Goal: Task Accomplishment & Management: Use online tool/utility

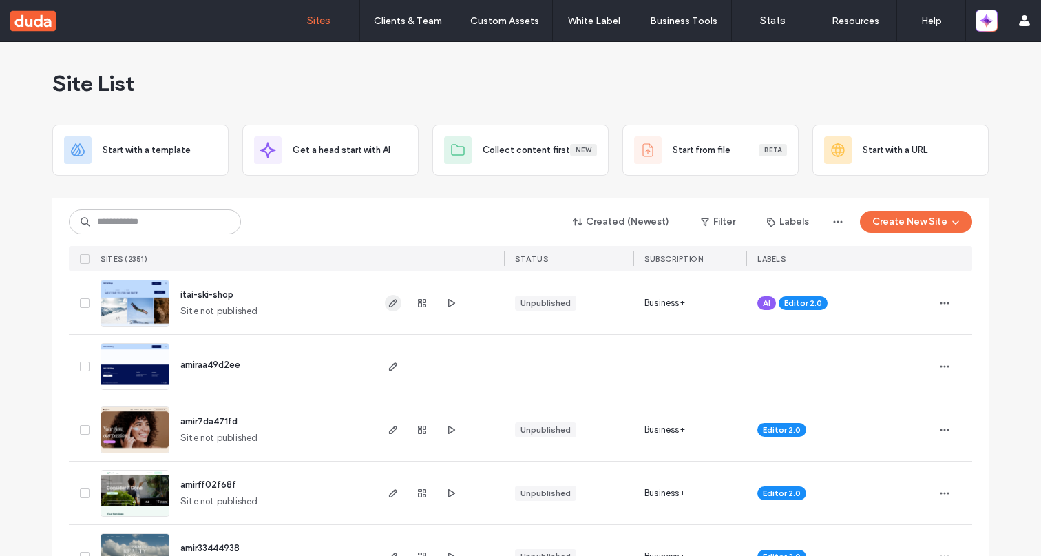
click at [388, 303] on icon "button" at bounding box center [393, 302] width 11 height 11
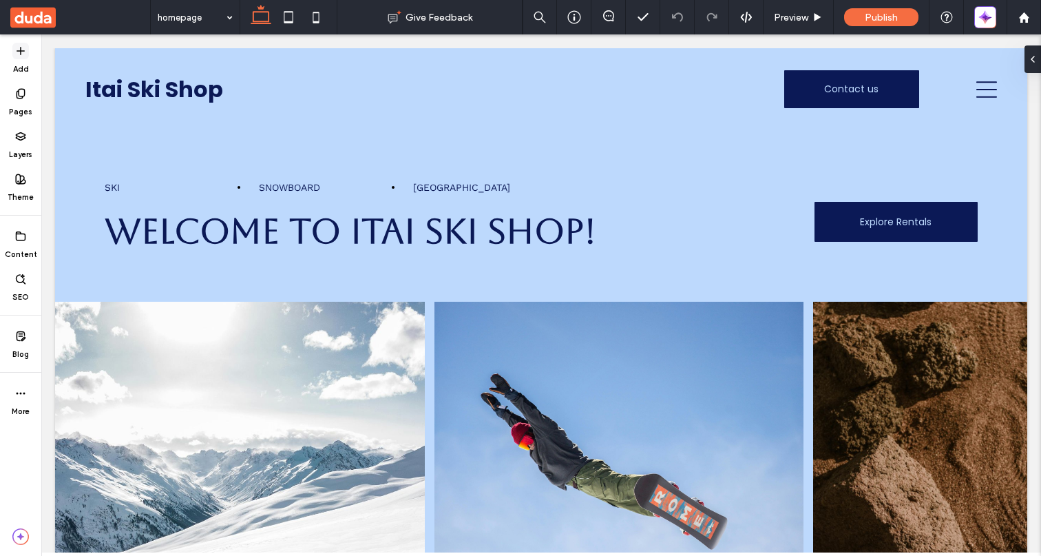
click at [21, 56] on span at bounding box center [20, 51] width 17 height 17
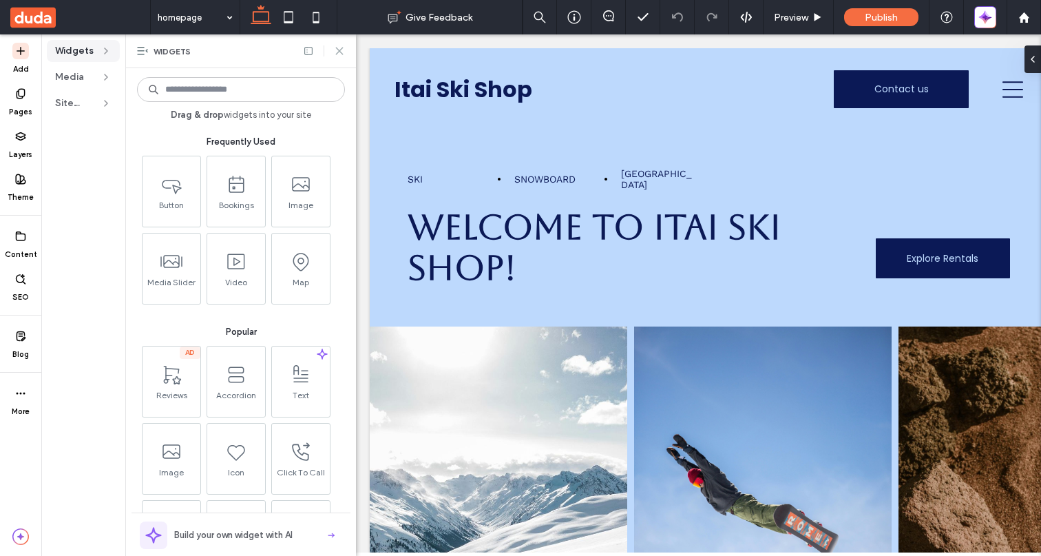
click at [341, 50] on use at bounding box center [339, 51] width 6 height 6
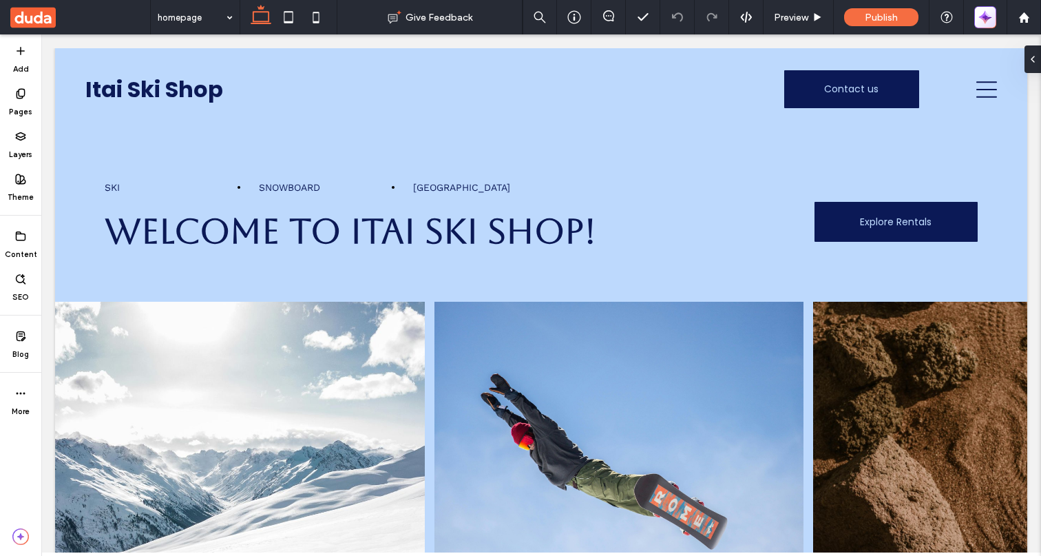
click at [986, 16] on icon "button" at bounding box center [986, 15] width 3 height 3
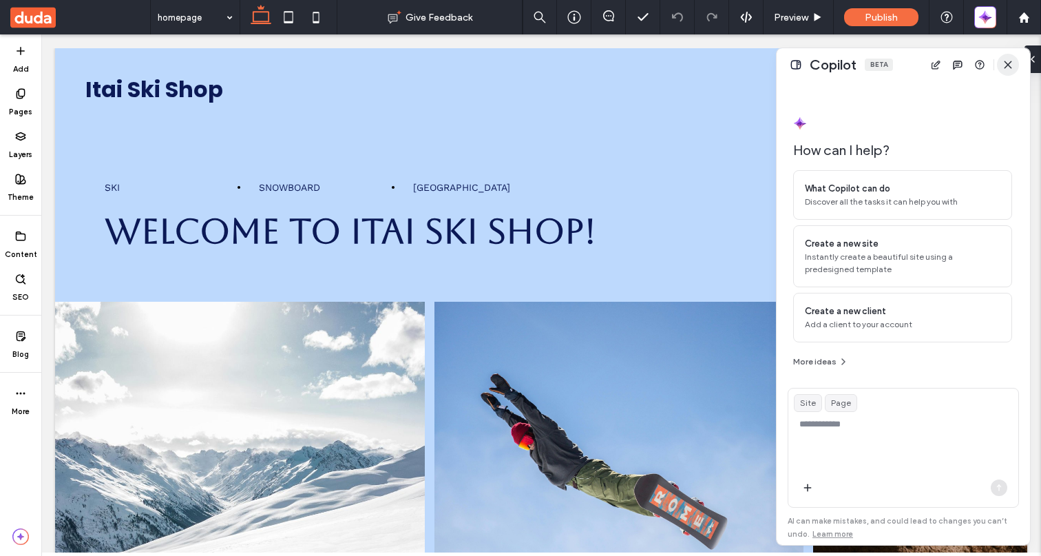
click at [1007, 60] on icon "button" at bounding box center [1008, 64] width 11 height 11
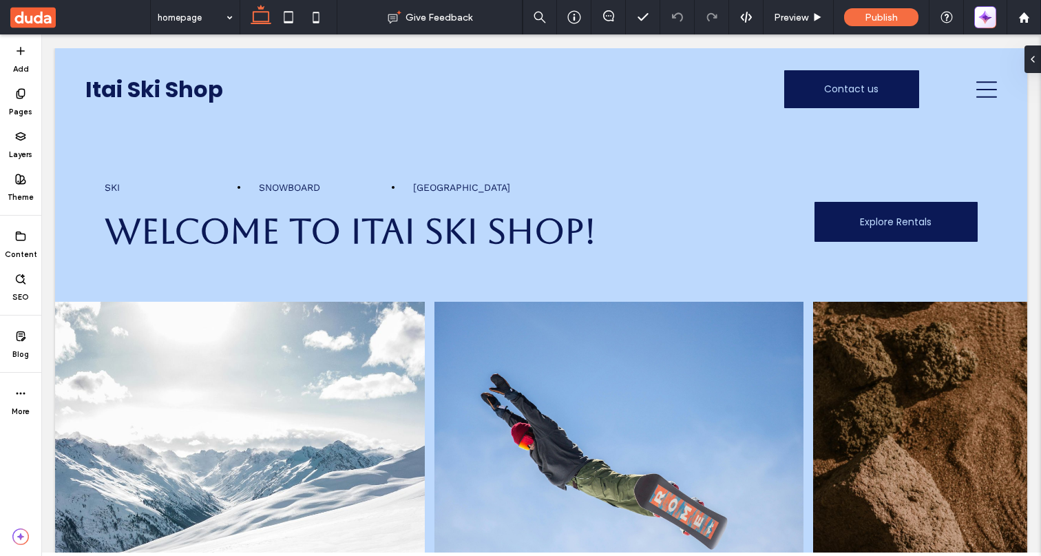
click at [986, 14] on icon "button" at bounding box center [988, 14] width 6 height 6
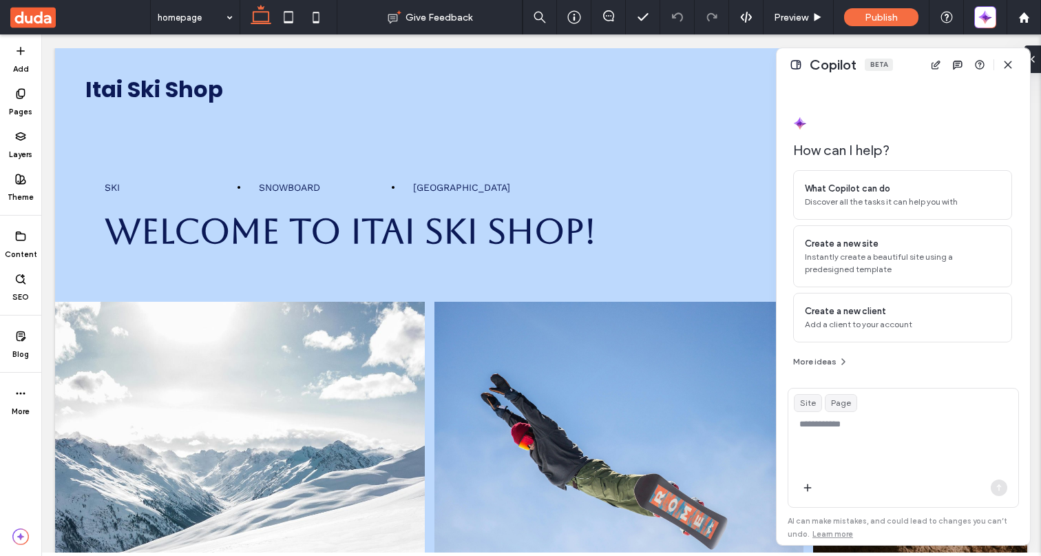
click at [810, 406] on span "Site" at bounding box center [808, 403] width 16 height 12
click at [808, 401] on span "Site" at bounding box center [808, 403] width 16 height 12
click at [842, 401] on span "Page" at bounding box center [841, 403] width 20 height 12
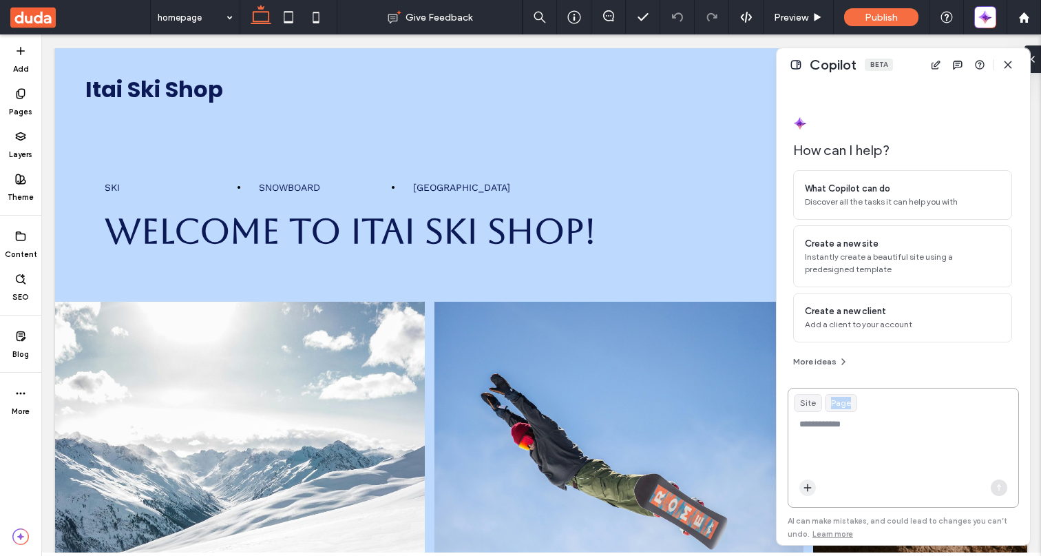
click at [811, 488] on icon "button" at bounding box center [807, 487] width 11 height 11
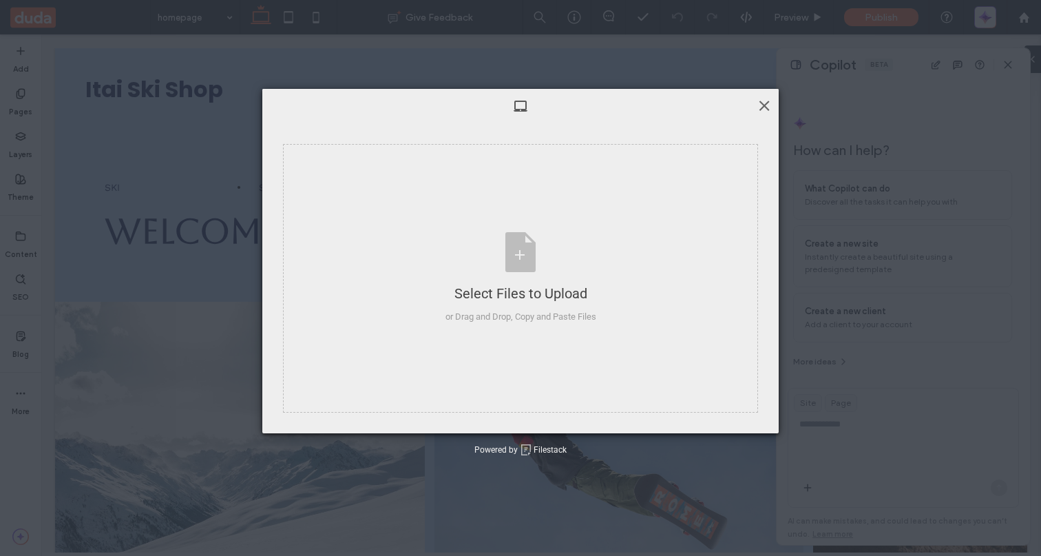
click at [766, 105] on span at bounding box center [764, 105] width 15 height 15
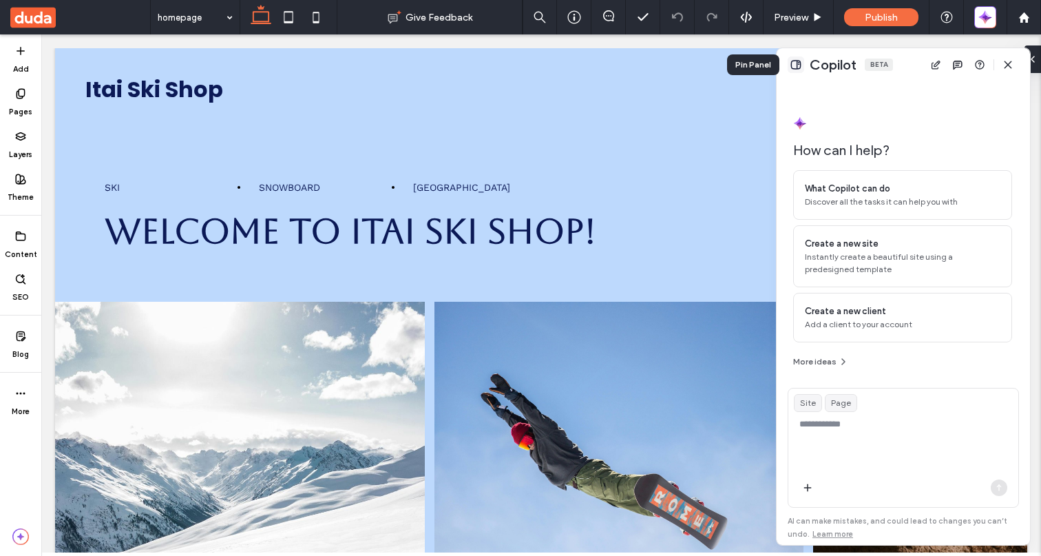
click at [801, 63] on button at bounding box center [796, 64] width 17 height 17
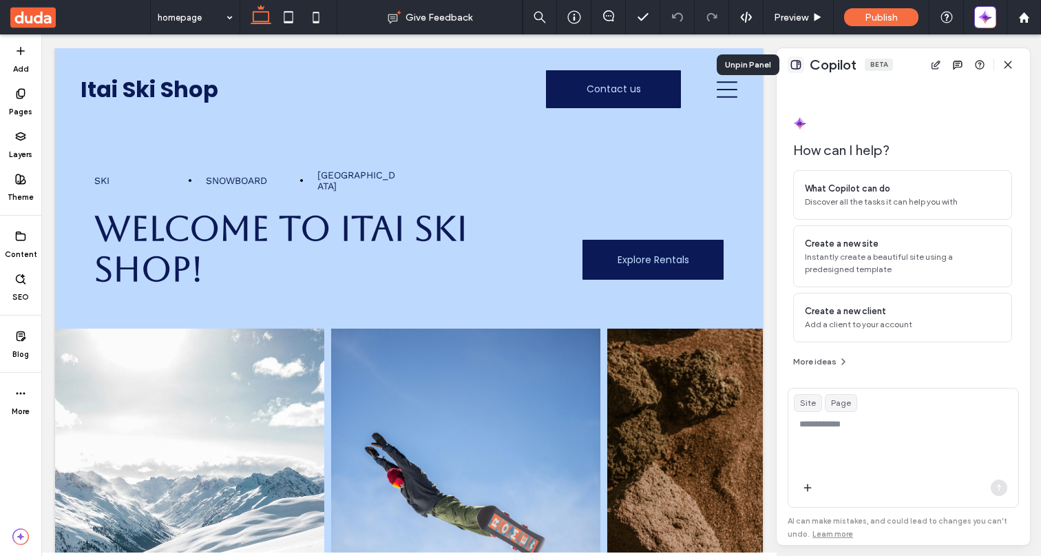
click at [801, 63] on button at bounding box center [796, 64] width 17 height 17
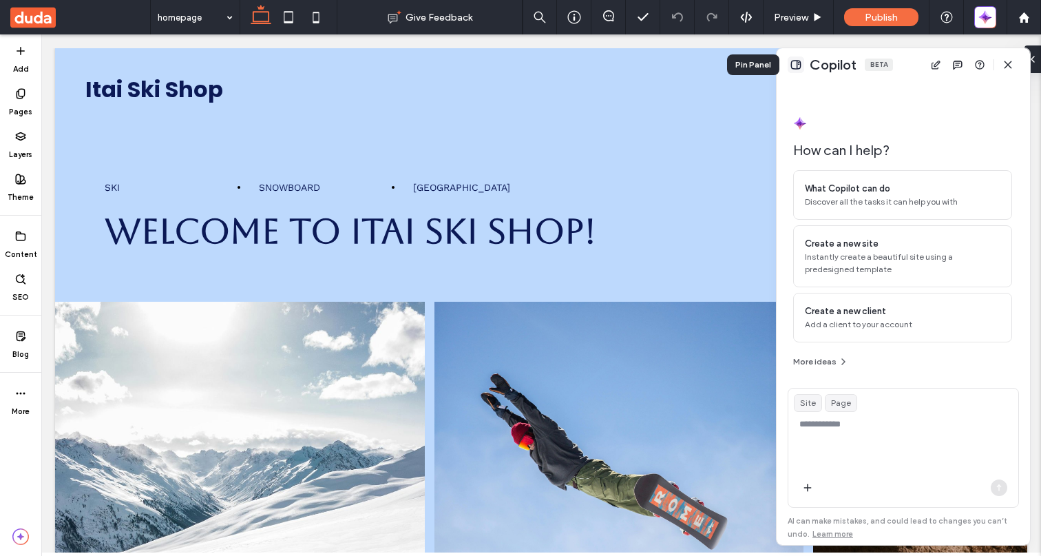
click at [801, 63] on button at bounding box center [796, 64] width 17 height 17
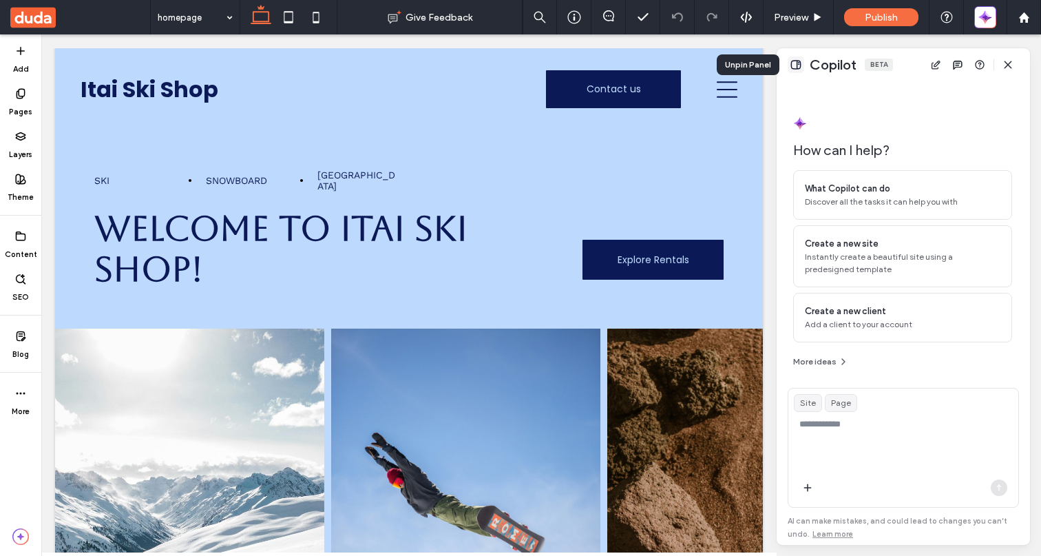
click at [801, 63] on button at bounding box center [796, 64] width 17 height 17
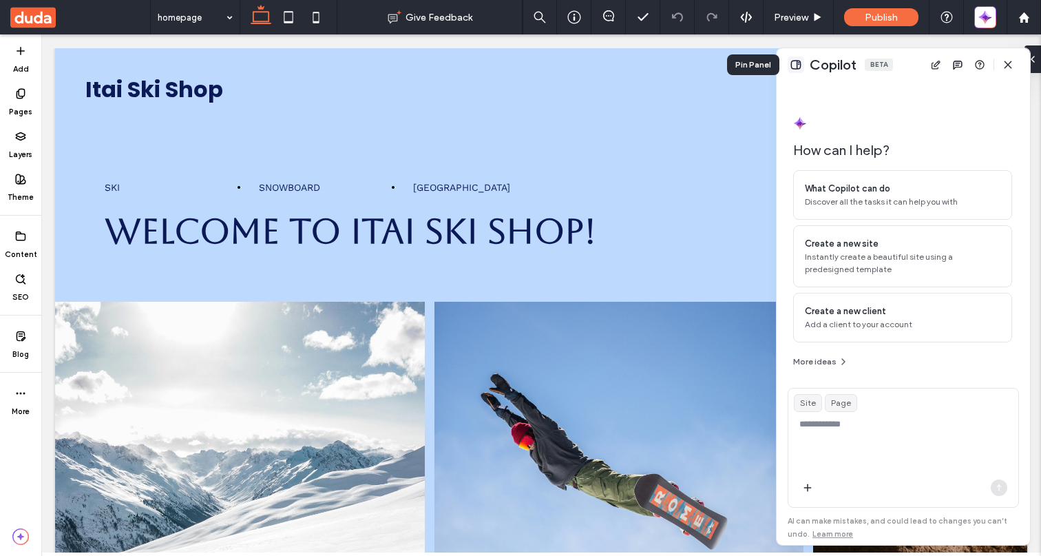
click at [801, 63] on button at bounding box center [796, 64] width 17 height 17
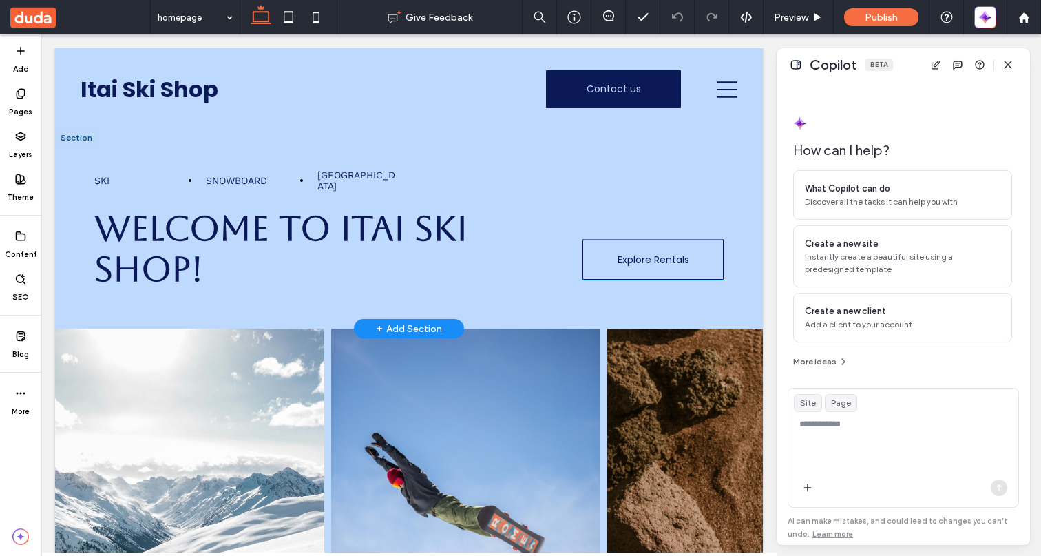
click at [689, 240] on link "Explore Rentals" at bounding box center [653, 260] width 140 height 40
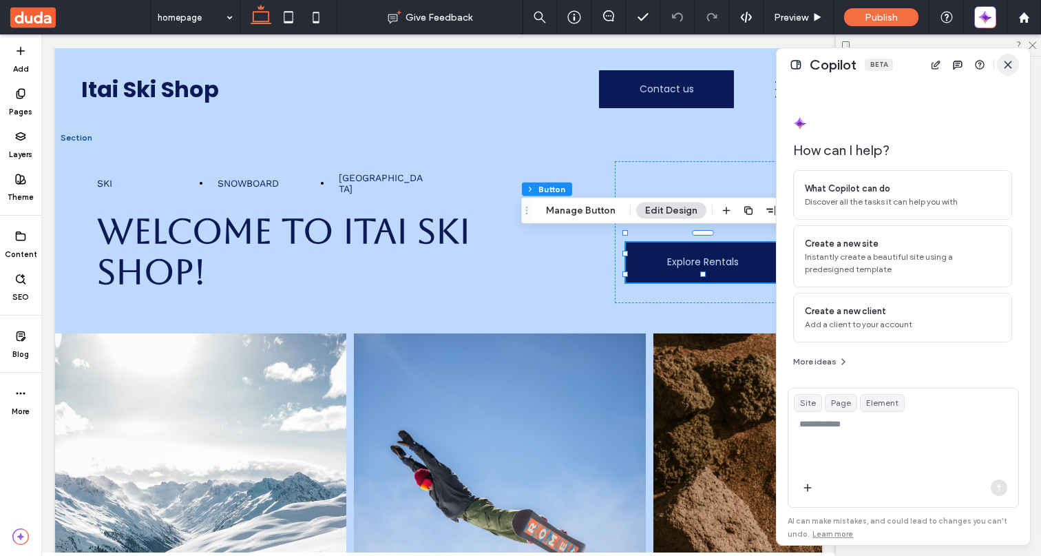
click at [1009, 65] on icon "button" at bounding box center [1008, 64] width 11 height 11
